Goal: Information Seeking & Learning: Learn about a topic

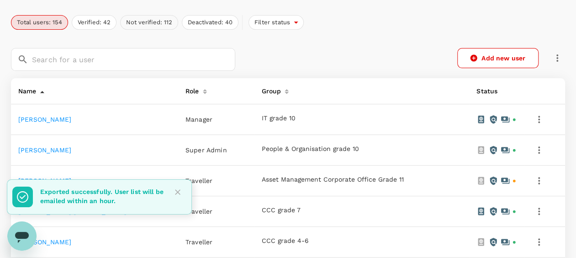
click at [155, 22] on button "Not verified: 112" at bounding box center [149, 22] width 58 height 15
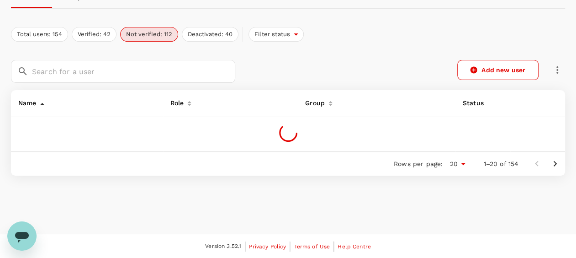
scroll to position [118, 0]
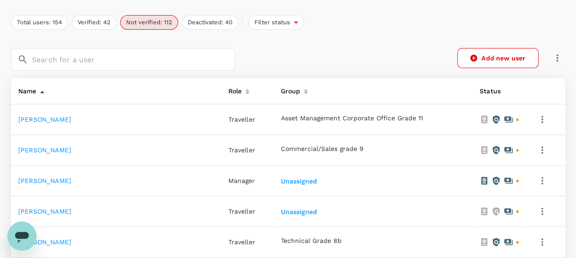
click at [34, 182] on link "[PERSON_NAME]" at bounding box center [44, 180] width 53 height 7
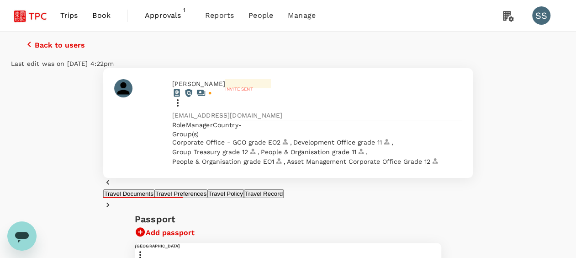
click at [163, 14] on span "Approvals" at bounding box center [168, 15] width 46 height 11
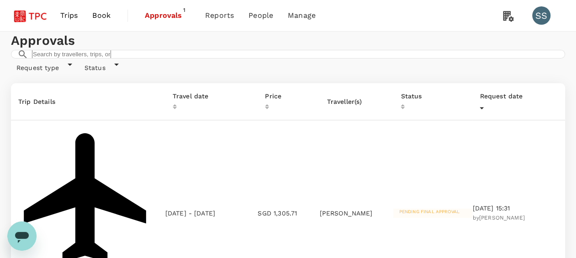
click at [182, 59] on div "Approvals ​ ​" at bounding box center [288, 45] width 554 height 27
click at [206, 59] on div "Approvals ​ ​" at bounding box center [288, 45] width 554 height 27
click at [214, 50] on h1 "Approvals" at bounding box center [288, 41] width 554 height 18
click at [222, 50] on h1 "Approvals" at bounding box center [288, 41] width 554 height 18
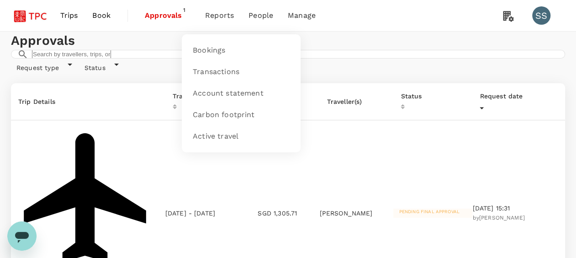
click at [213, 18] on span "Reports" at bounding box center [219, 15] width 29 height 11
click at [204, 48] on span "Bookings" at bounding box center [209, 50] width 32 height 11
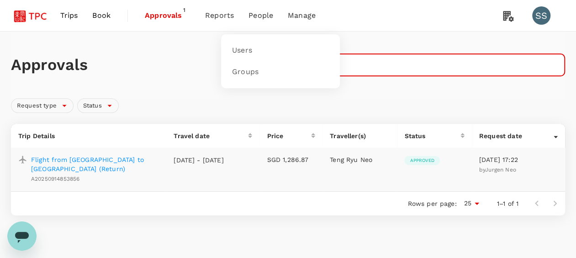
type input "jurgen"
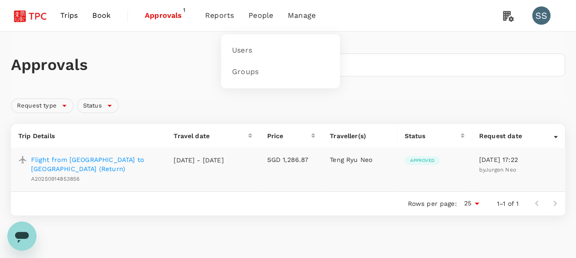
click at [255, 14] on span "People" at bounding box center [261, 15] width 25 height 11
click at [249, 47] on span "Users" at bounding box center [242, 50] width 20 height 11
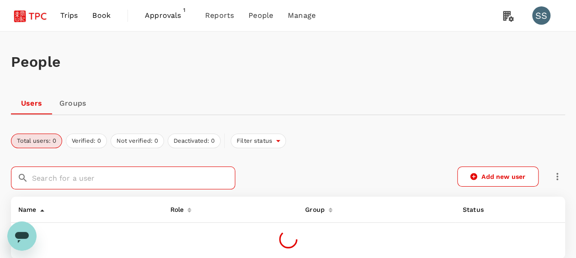
click at [105, 183] on input "text" at bounding box center [133, 177] width 203 height 23
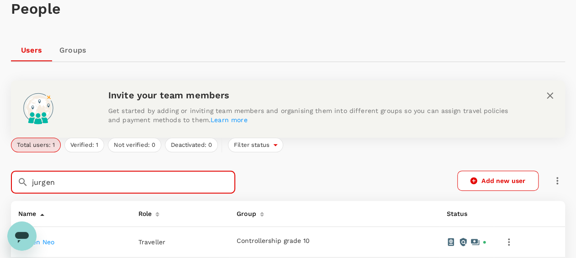
scroll to position [137, 0]
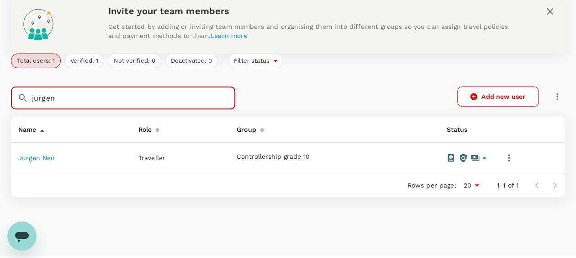
type input "jurgen"
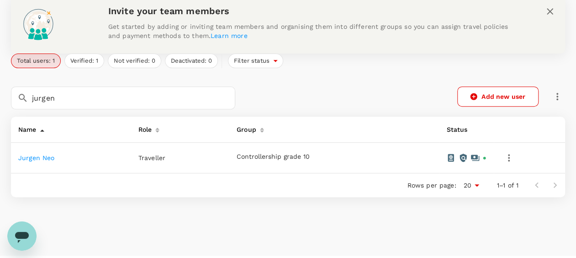
click at [51, 159] on link "Jurgen Neo" at bounding box center [36, 157] width 37 height 7
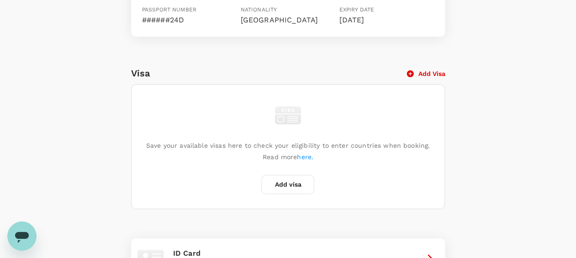
scroll to position [79, 0]
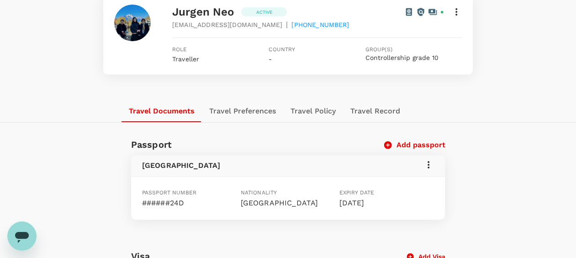
click at [313, 114] on button "Travel Policy" at bounding box center [313, 111] width 60 height 22
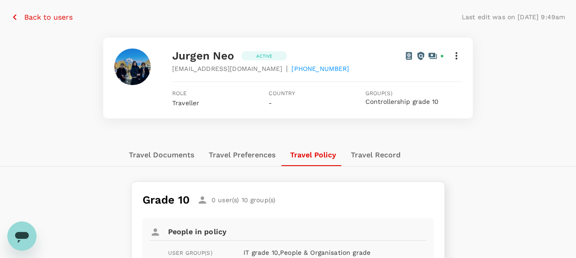
scroll to position [34, 0]
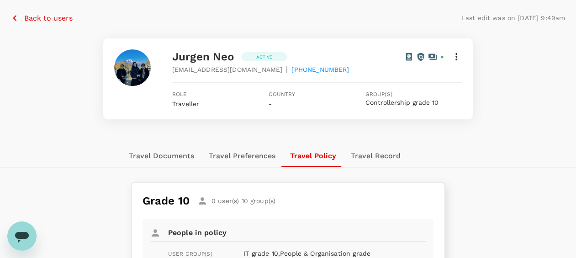
click at [456, 57] on icon at bounding box center [456, 56] width 2 height 7
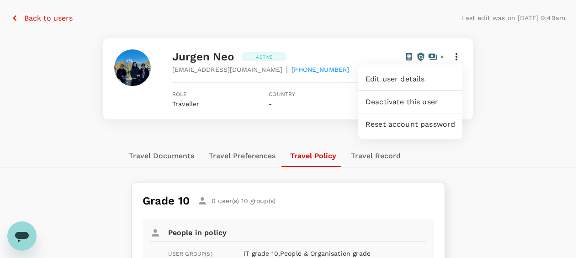
click at [505, 115] on div at bounding box center [291, 129] width 583 height 258
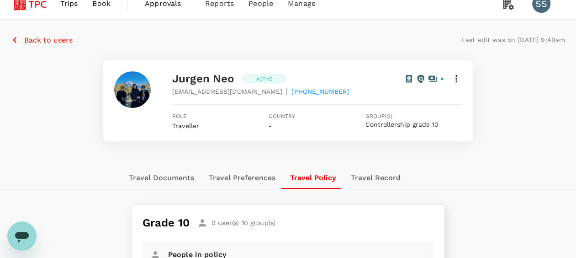
scroll to position [0, 0]
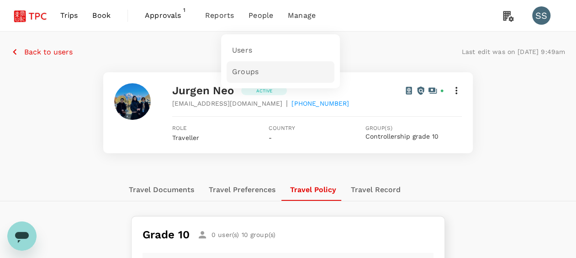
click at [250, 71] on span "Groups" at bounding box center [245, 72] width 26 height 11
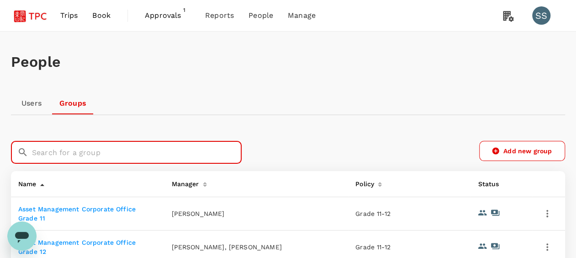
click at [80, 160] on input "text" at bounding box center [137, 152] width 210 height 23
click at [115, 154] on input "text" at bounding box center [137, 152] width 210 height 23
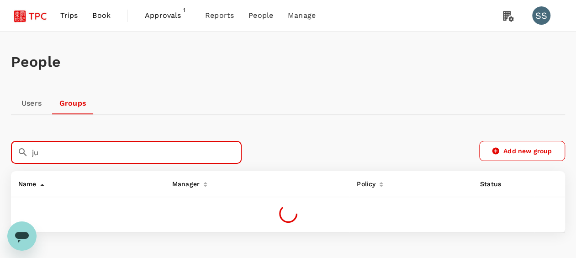
type input "j"
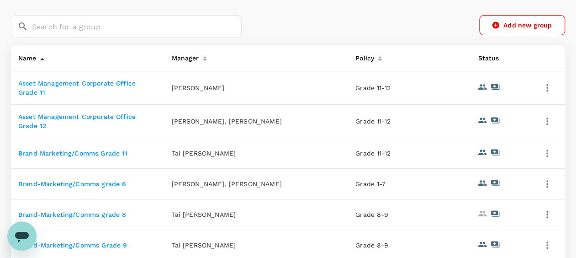
scroll to position [81, 0]
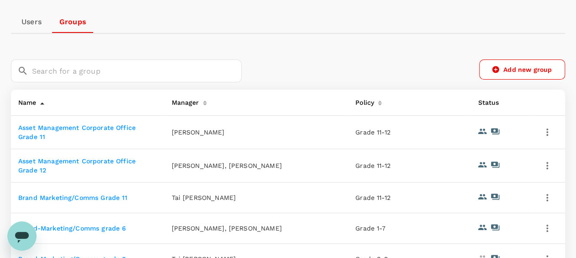
drag, startPoint x: 181, startPoint y: 41, endPoint x: 191, endPoint y: 68, distance: 28.3
click at [181, 41] on div "People Users Groups ​ ​ Add new group Name Manager Policy Status Asset Manageme…" at bounding box center [288, 222] width 576 height 545
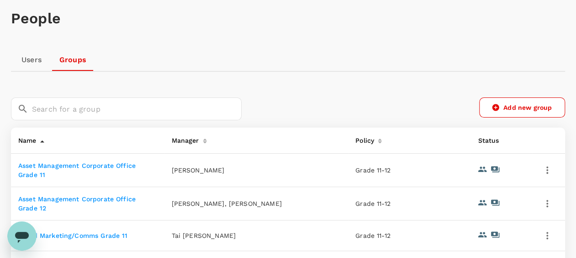
scroll to position [36, 0]
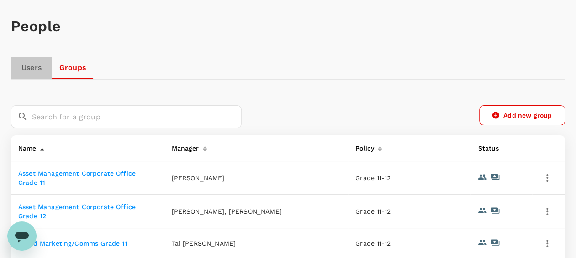
click at [39, 67] on link "Users" at bounding box center [31, 68] width 41 height 22
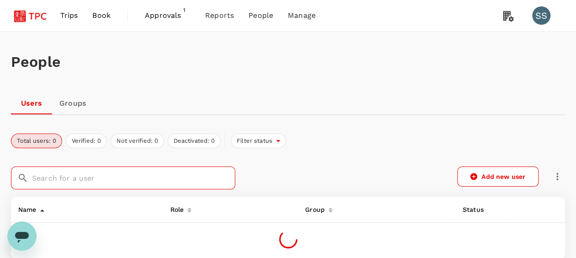
click at [123, 176] on input "text" at bounding box center [133, 177] width 203 height 23
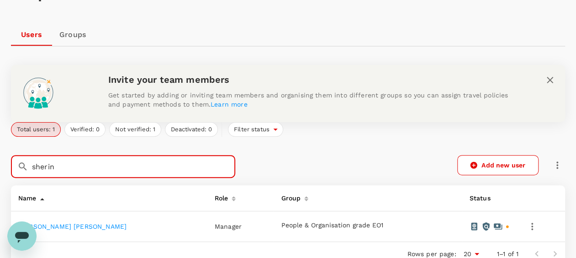
scroll to position [137, 0]
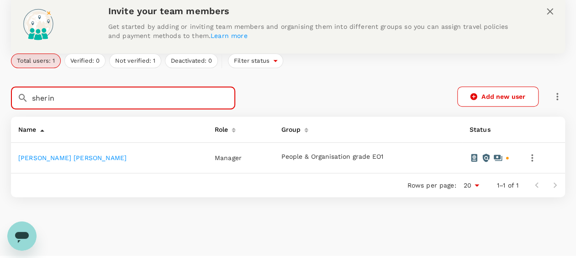
type input "sherin"
click at [77, 158] on link "[PERSON_NAME] [PERSON_NAME]" at bounding box center [72, 157] width 108 height 7
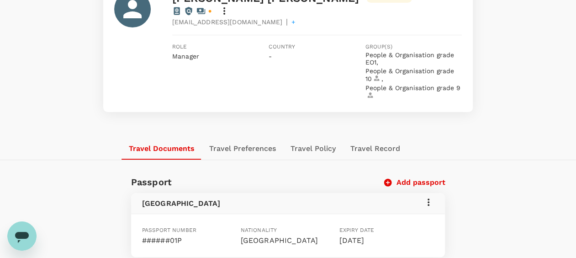
scroll to position [73, 0]
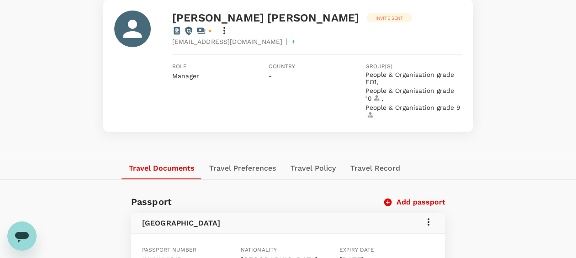
click at [254, 157] on button "Travel Preferences" at bounding box center [242, 168] width 81 height 22
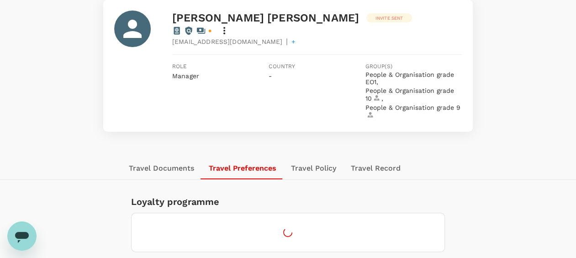
click at [324, 157] on button "Travel Policy" at bounding box center [314, 168] width 60 height 22
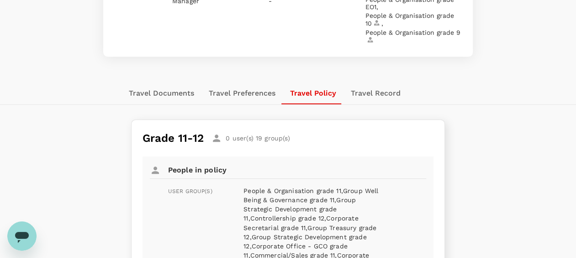
scroll to position [48, 0]
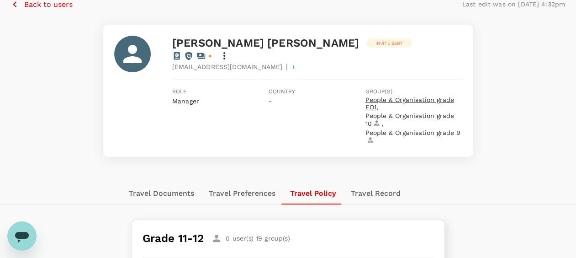
click at [412, 96] on span "People & Organisation grade EO1 ," at bounding box center [412, 103] width 95 height 15
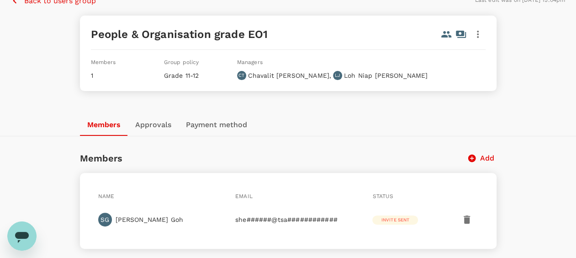
scroll to position [78, 0]
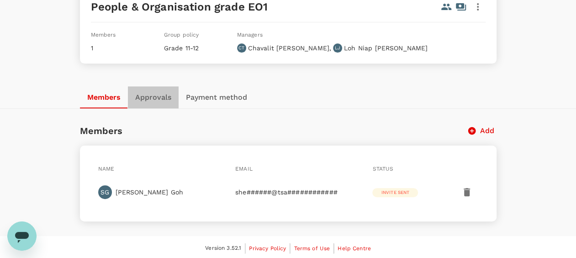
click at [154, 92] on button "Approvals" at bounding box center [153, 97] width 51 height 22
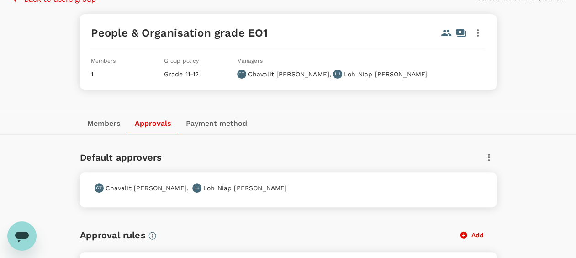
scroll to position [0, 0]
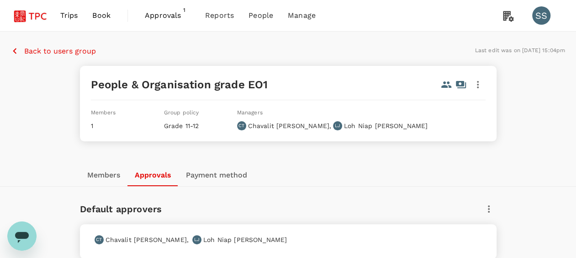
click at [26, 50] on p "Back to users group" at bounding box center [60, 51] width 72 height 11
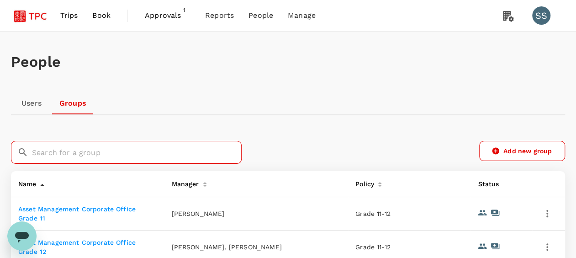
click at [99, 159] on input "text" at bounding box center [137, 152] width 210 height 23
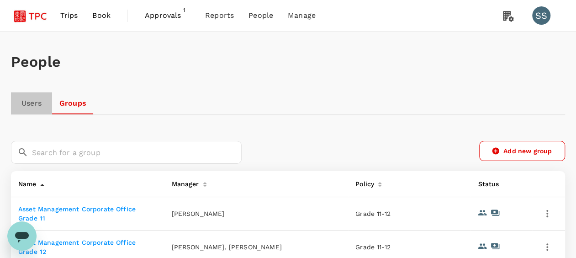
click at [35, 102] on link "Users" at bounding box center [31, 103] width 41 height 22
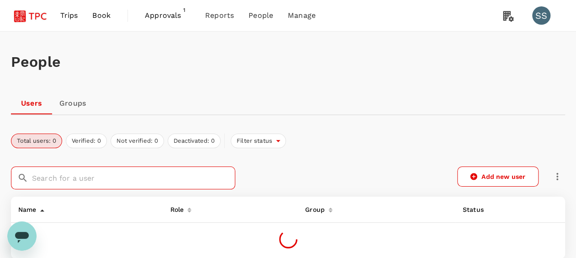
click at [75, 178] on input "text" at bounding box center [133, 177] width 203 height 23
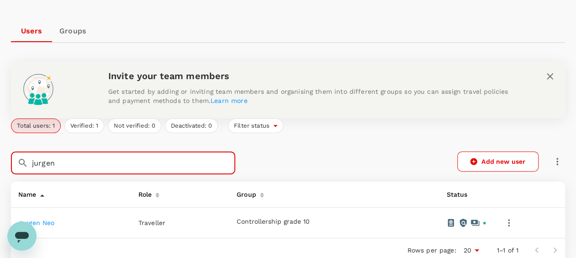
scroll to position [159, 0]
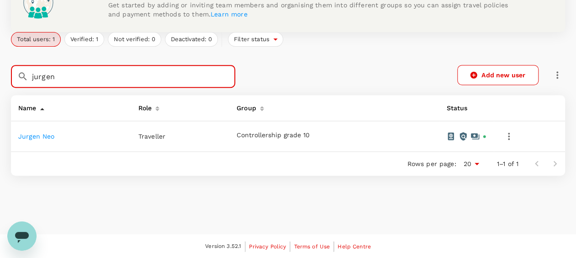
type input "jurgen"
click at [39, 138] on link "Jurgen Neo" at bounding box center [36, 135] width 37 height 7
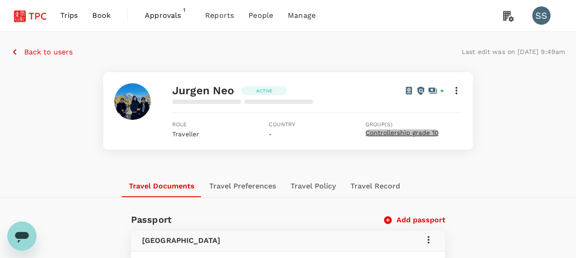
click at [412, 133] on span "Controllership grade 10" at bounding box center [401, 132] width 73 height 7
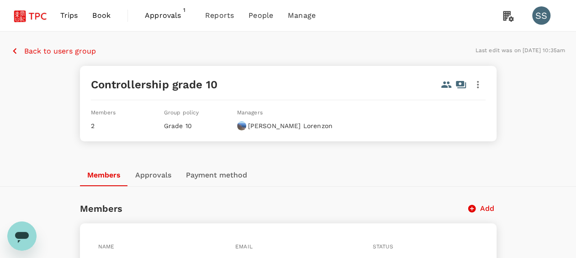
click at [163, 175] on button "Approvals" at bounding box center [153, 175] width 51 height 22
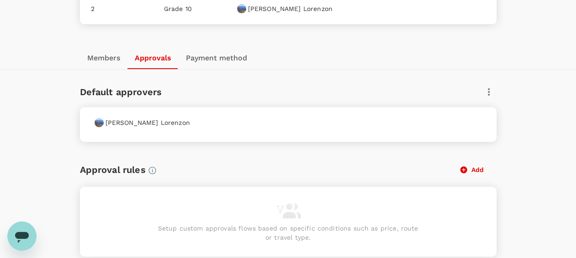
scroll to position [137, 0]
